Goal: Navigation & Orientation: Find specific page/section

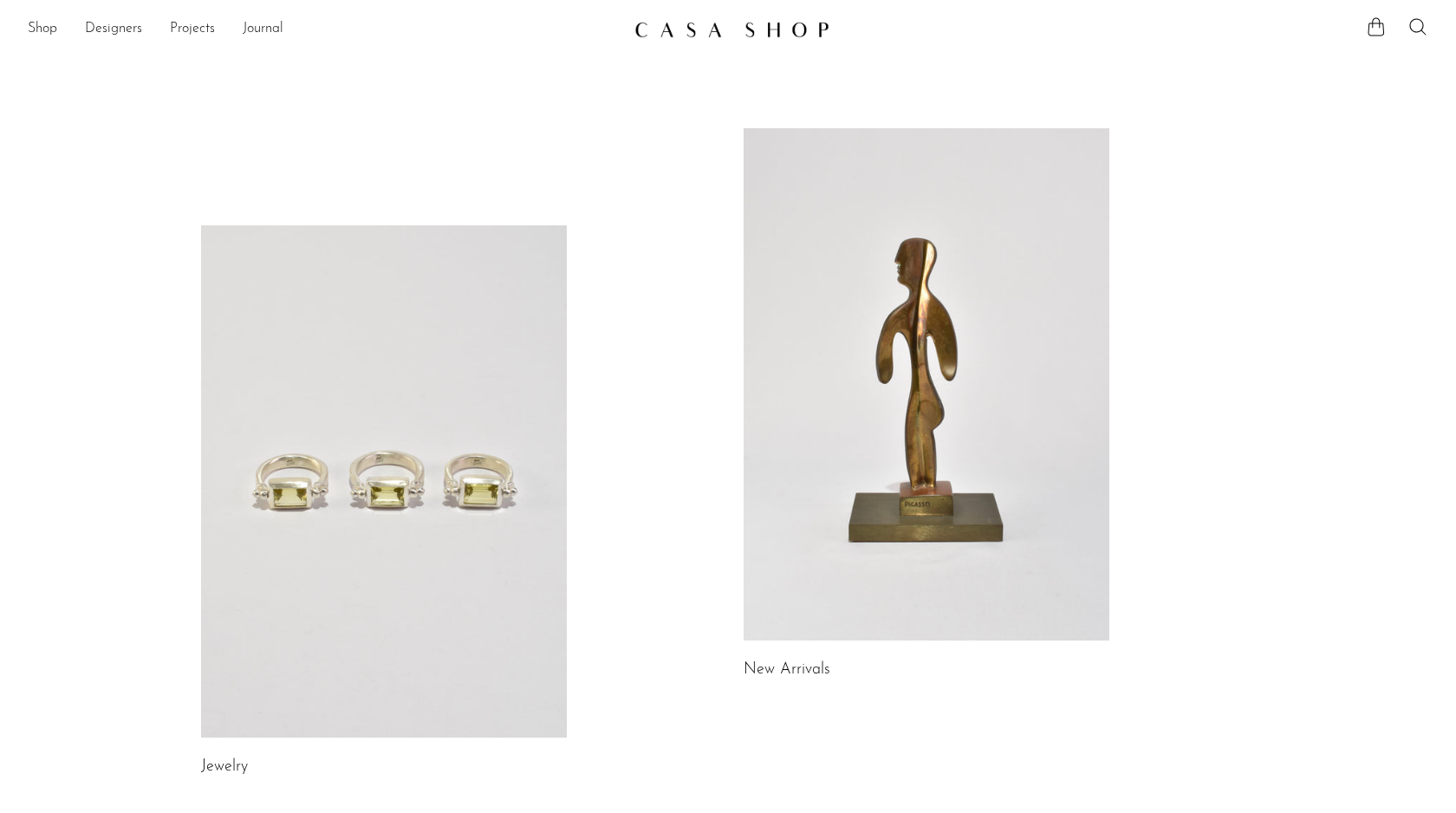
click at [348, 361] on link at bounding box center [383, 481] width 366 height 512
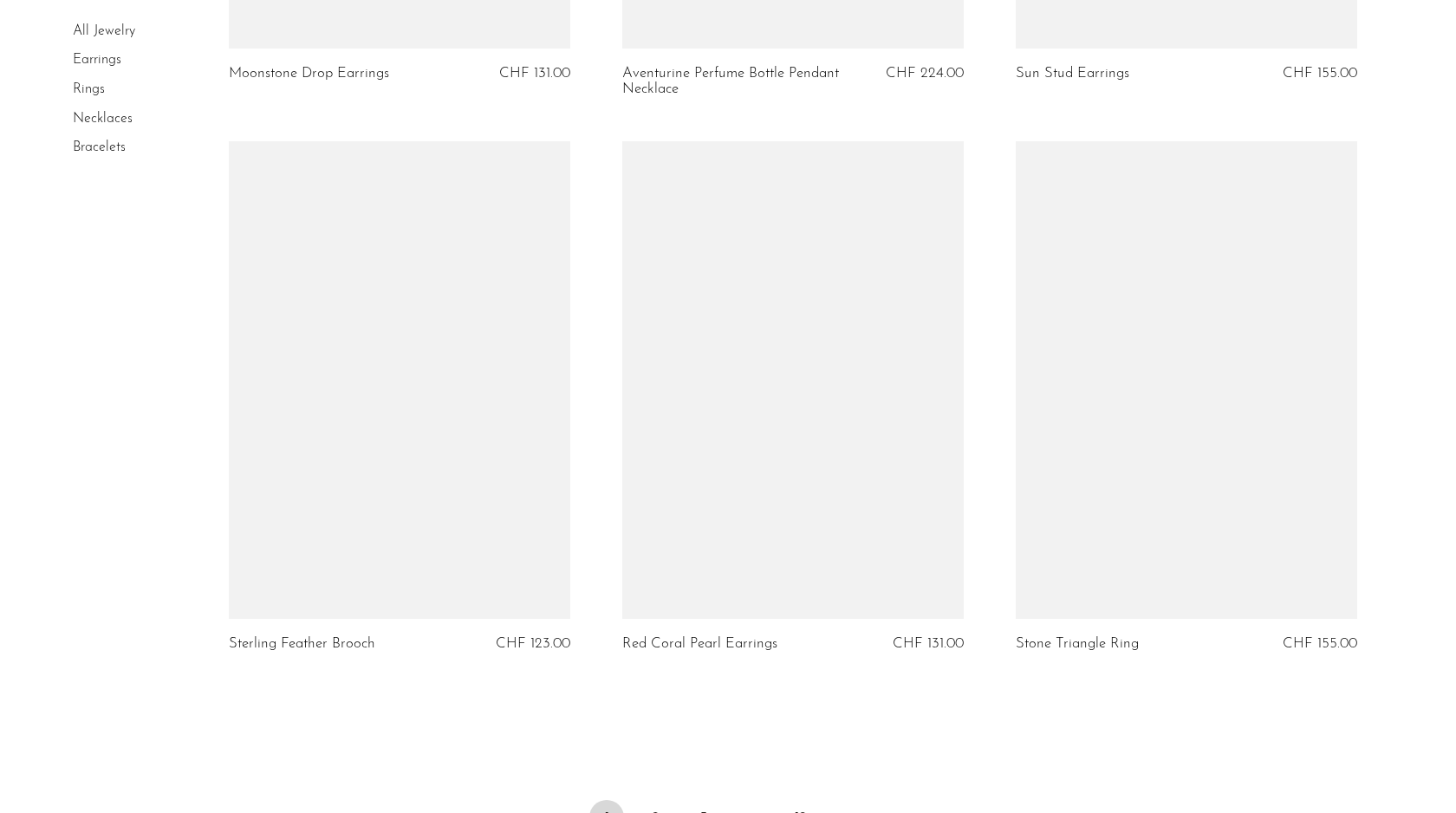
scroll to position [6365, 0]
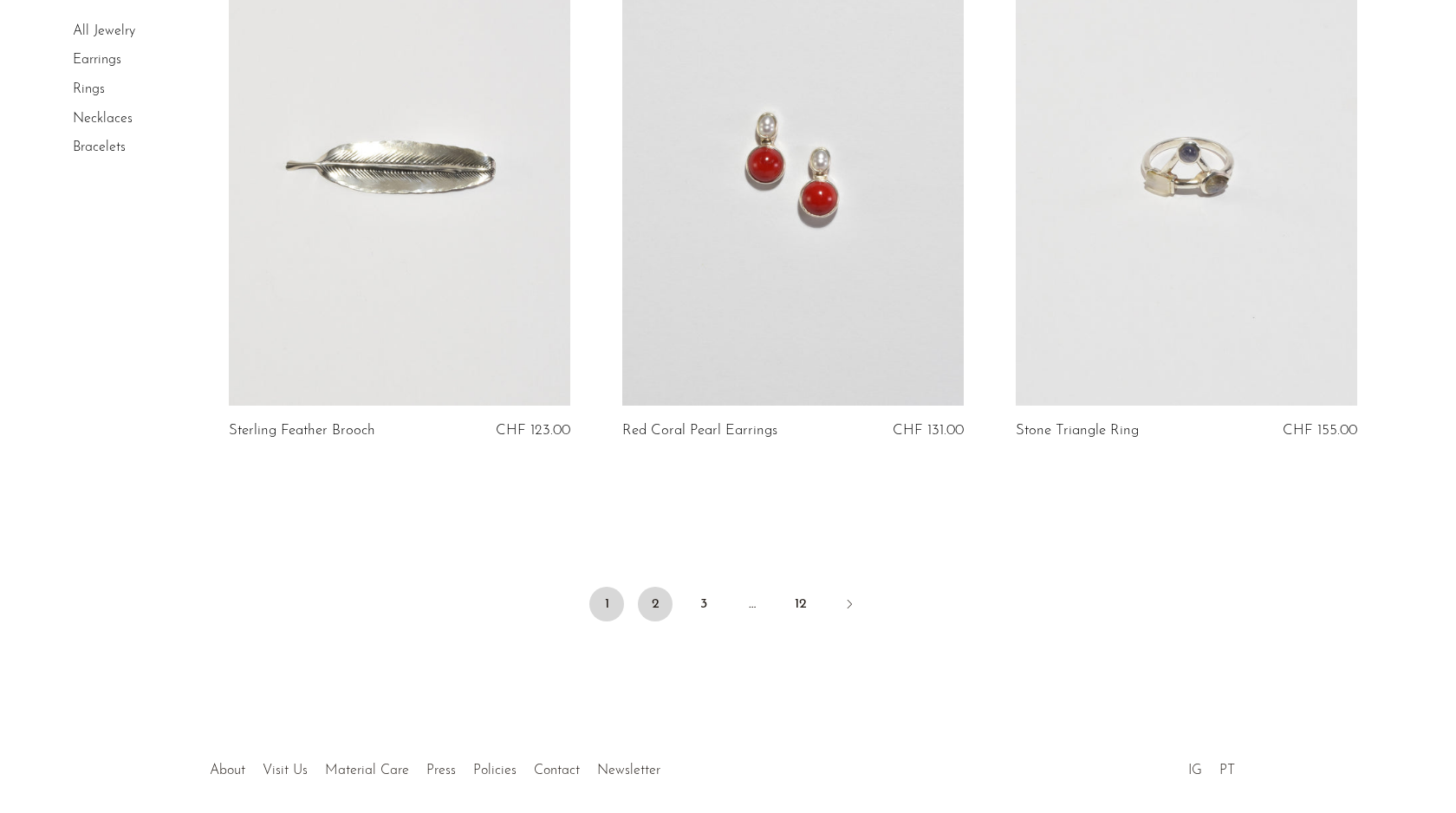
click at [650, 612] on link "2" at bounding box center [655, 604] width 34 height 34
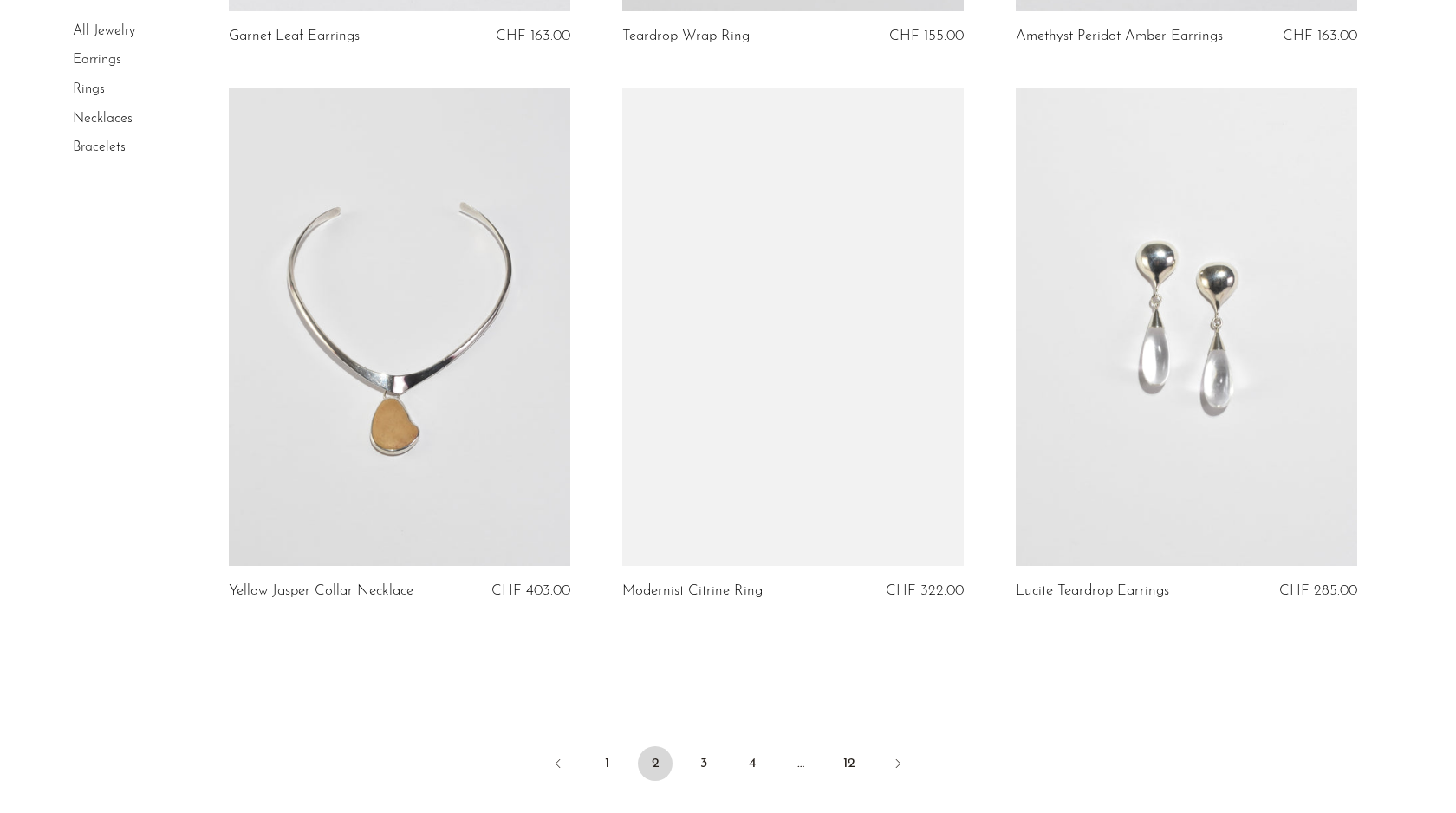
scroll to position [6423, 0]
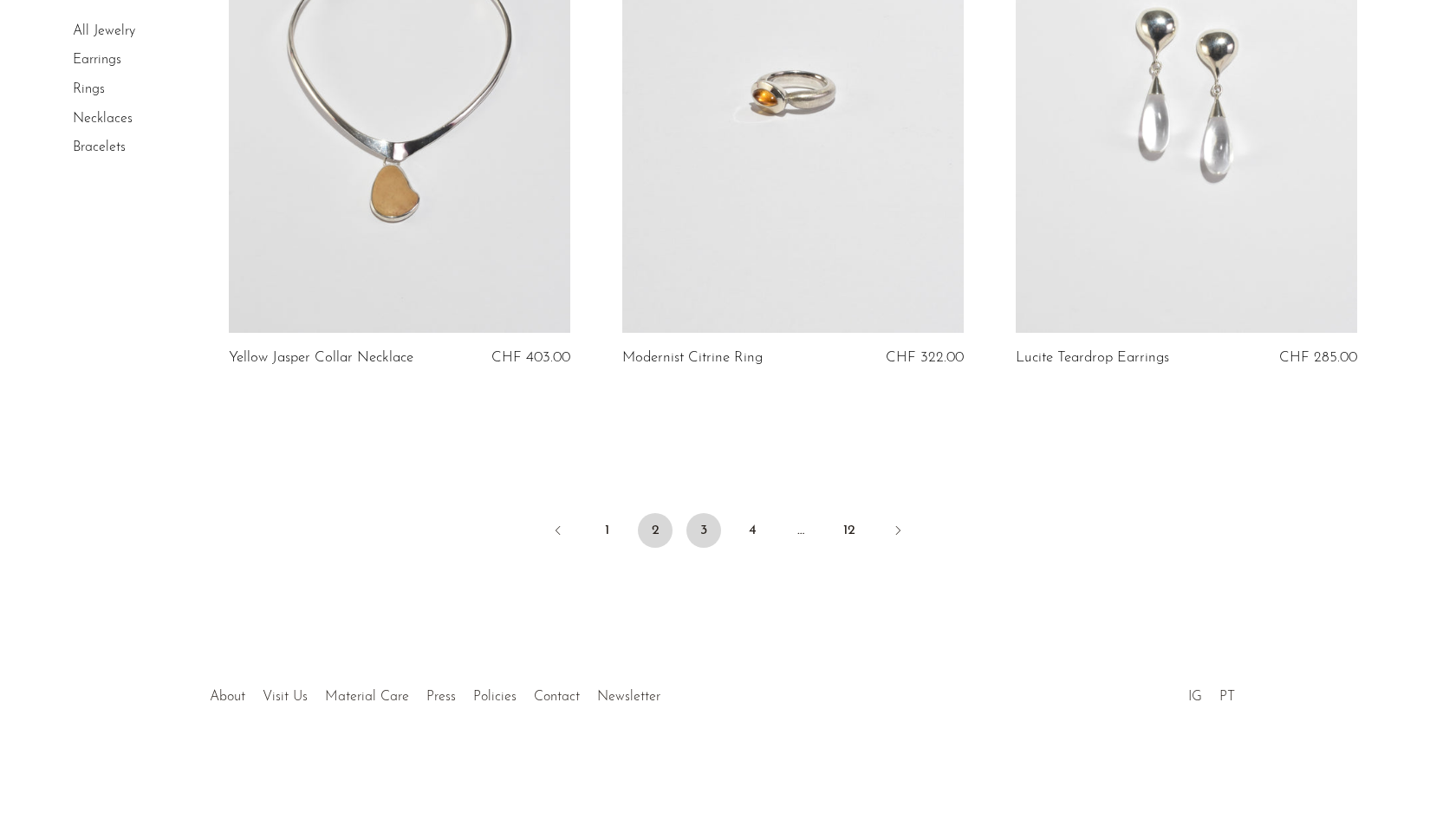
click at [710, 529] on link "3" at bounding box center [703, 530] width 34 height 34
